Goal: Transaction & Acquisition: Purchase product/service

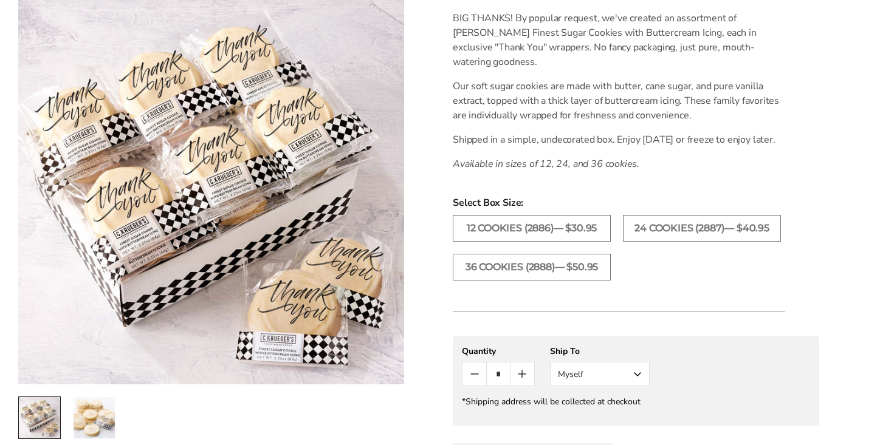
scroll to position [342, 0]
click at [554, 274] on label "36 COOKIES (2888)— $50.95" at bounding box center [532, 266] width 158 height 27
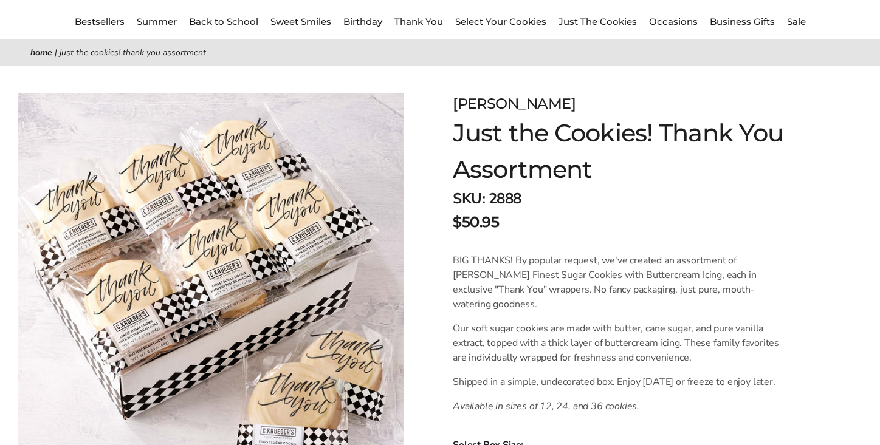
scroll to position [101, 0]
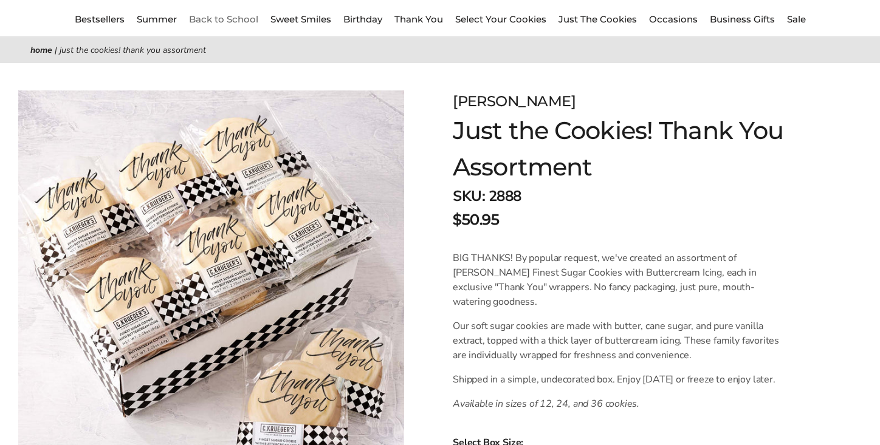
click at [218, 15] on link "Back to School" at bounding box center [223, 19] width 69 height 12
